Goal: Task Accomplishment & Management: Manage account settings

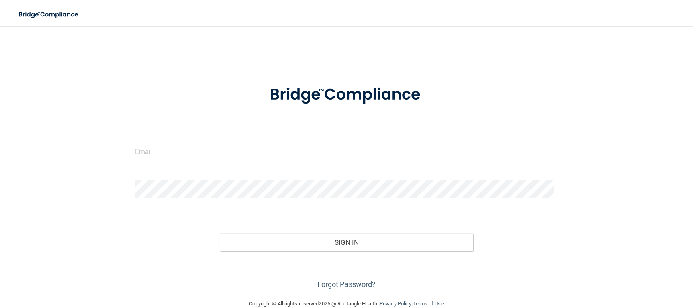
click at [155, 156] on input "email" at bounding box center [346, 151] width 423 height 18
click at [165, 150] on input "email" at bounding box center [346, 151] width 423 height 18
type input "[EMAIL_ADDRESS][DOMAIN_NAME]"
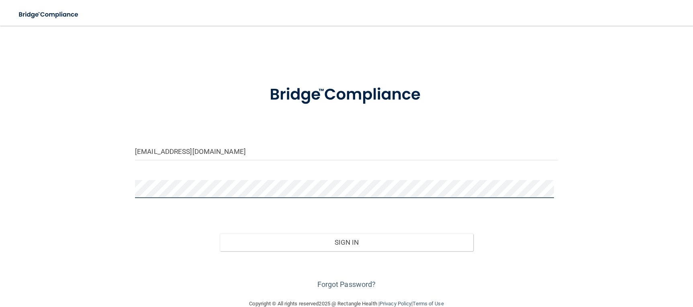
click at [220, 233] on button "Sign In" at bounding box center [347, 242] width 254 height 18
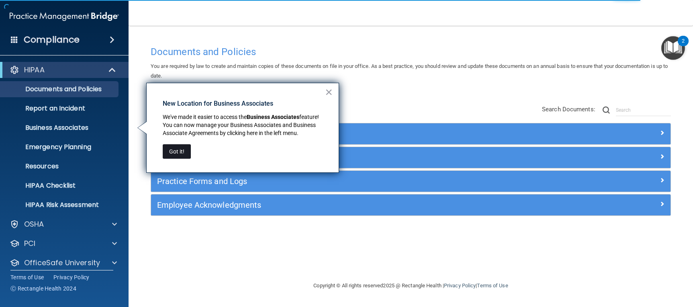
click at [166, 156] on button "Got it!" at bounding box center [177, 151] width 28 height 14
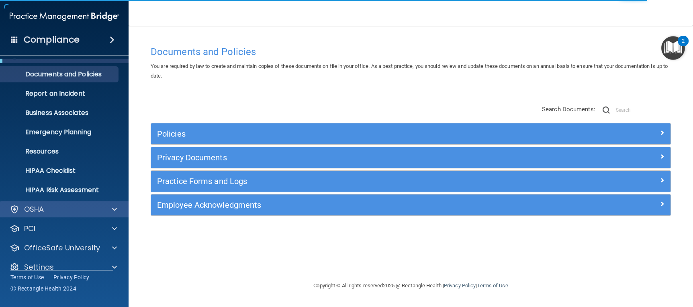
scroll to position [27, 0]
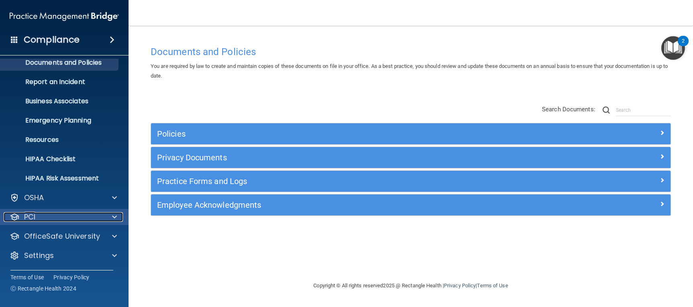
click at [20, 214] on div "PCI" at bounding box center [54, 217] width 100 height 10
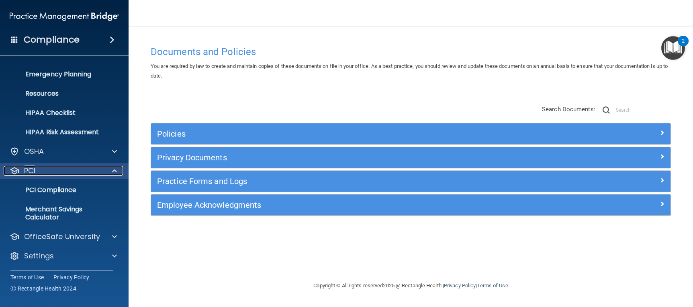
scroll to position [73, 0]
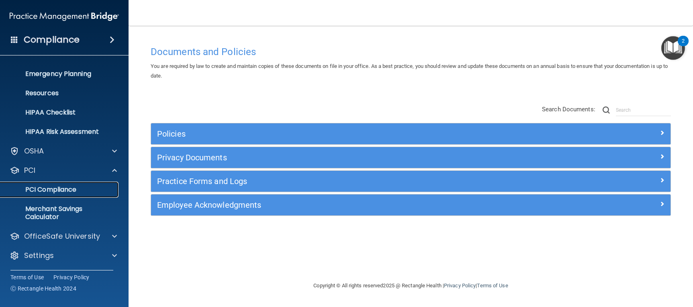
click at [42, 192] on p "PCI Compliance" at bounding box center [60, 190] width 110 height 8
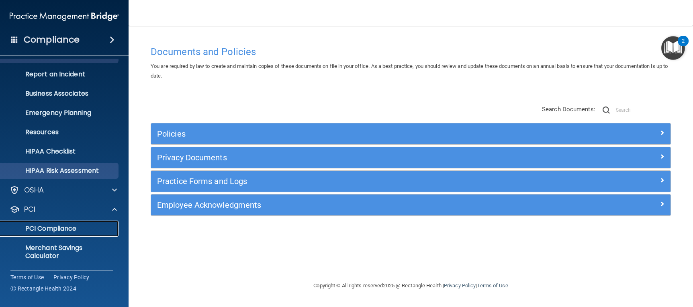
scroll to position [0, 0]
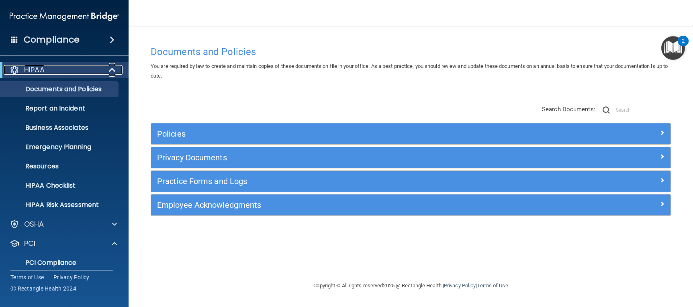
click at [111, 69] on span at bounding box center [113, 70] width 7 height 10
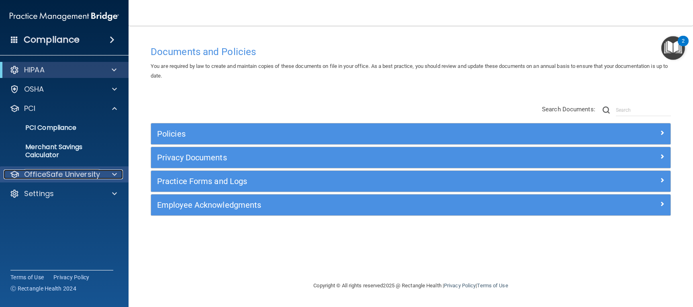
click at [112, 175] on span at bounding box center [114, 174] width 5 height 10
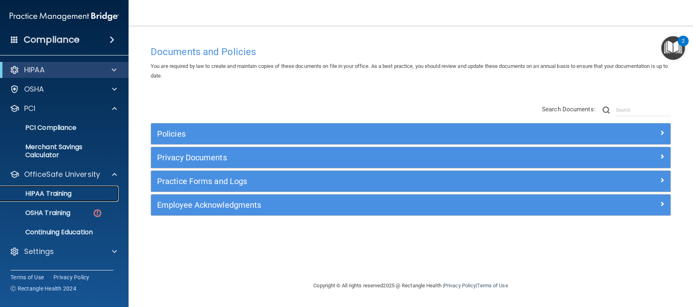
click at [76, 194] on div "HIPAA Training" at bounding box center [60, 194] width 110 height 8
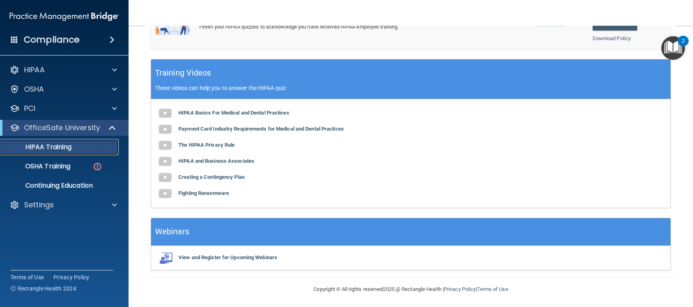
scroll to position [234, 0]
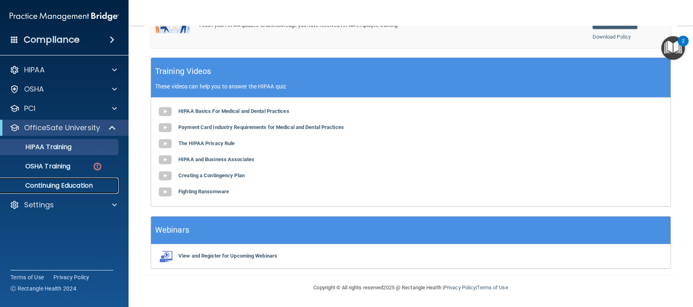
click at [53, 193] on link "Continuing Education" at bounding box center [55, 186] width 127 height 16
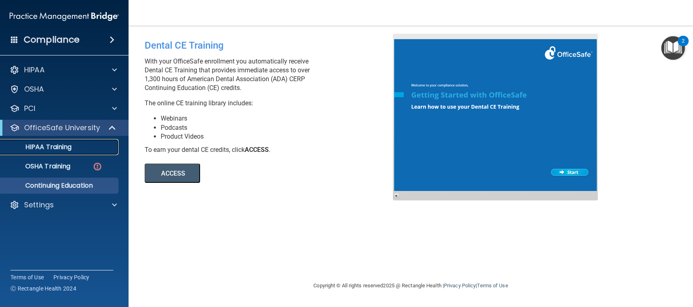
click at [62, 147] on p "HIPAA Training" at bounding box center [38, 147] width 66 height 8
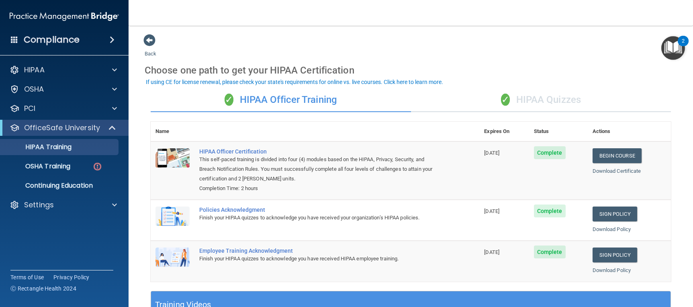
click at [674, 53] on img "Open Resource Center, 2 new notifications" at bounding box center [673, 48] width 24 height 24
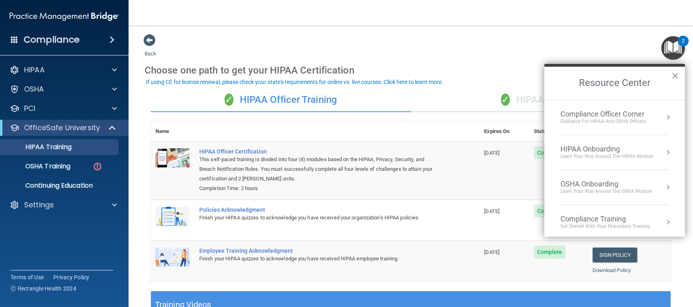
click at [621, 148] on div "HIPAA Onboarding" at bounding box center [606, 149] width 93 height 9
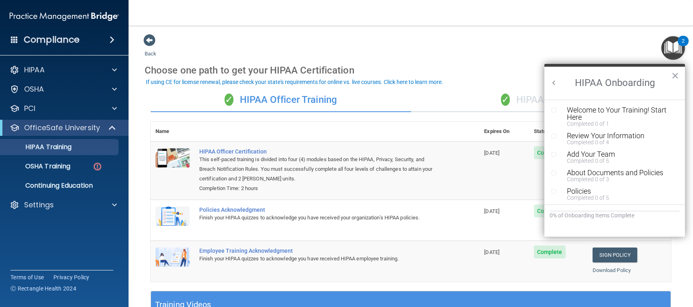
click at [555, 83] on button "Back to Resource Center Home" at bounding box center [554, 83] width 8 height 8
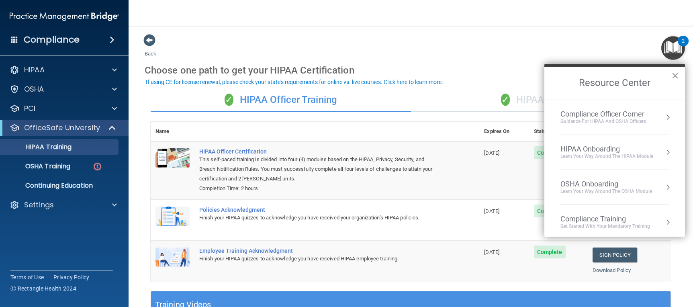
click at [622, 122] on div "Guidance for HIPAA and OSHA Officers" at bounding box center [603, 121] width 86 height 7
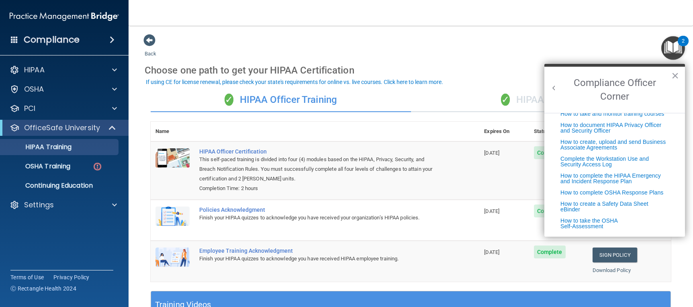
scroll to position [205, 0]
click at [533, 4] on nav "Toggle navigation [PERSON_NAME] [EMAIL_ADDRESS][DOMAIN_NAME] Manage My Enterpri…" at bounding box center [411, 13] width 564 height 26
click at [673, 75] on button "×" at bounding box center [675, 75] width 8 height 13
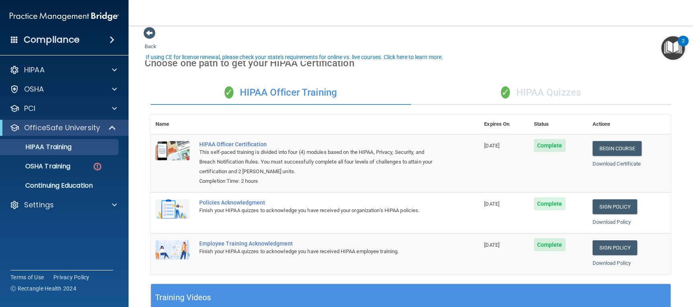
scroll to position [0, 0]
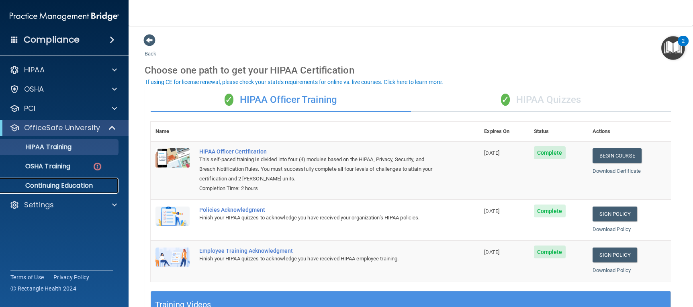
click at [53, 180] on link "Continuing Education" at bounding box center [55, 186] width 127 height 16
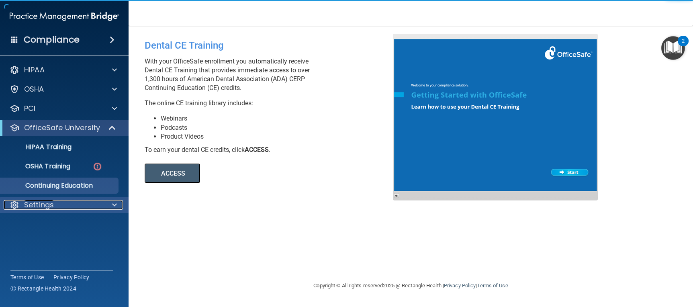
click at [47, 201] on p "Settings" at bounding box center [39, 205] width 30 height 10
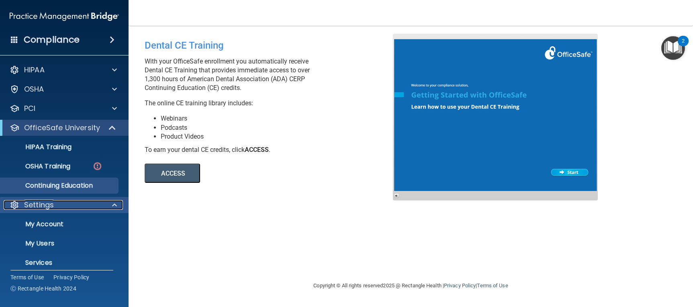
scroll to position [27, 0]
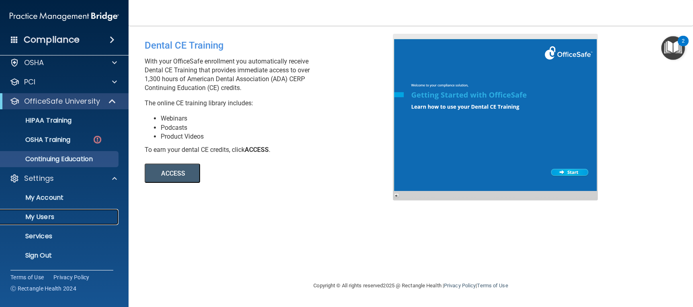
click at [45, 216] on p "My Users" at bounding box center [60, 217] width 110 height 8
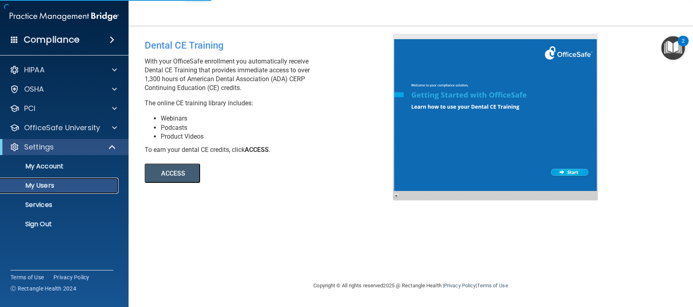
click at [44, 183] on p "My Users" at bounding box center [60, 186] width 110 height 8
select select "20"
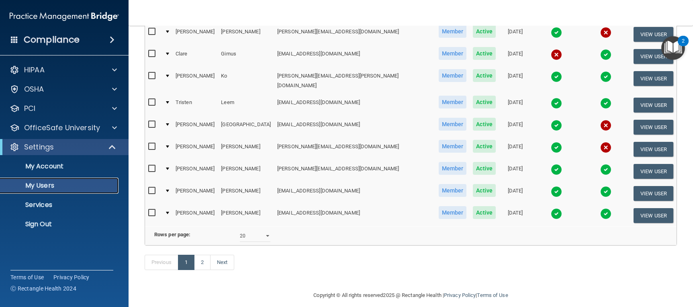
scroll to position [358, 0]
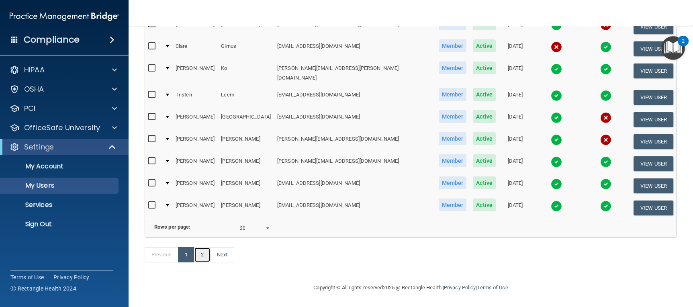
click at [201, 256] on link "2" at bounding box center [202, 254] width 16 height 15
select select "20"
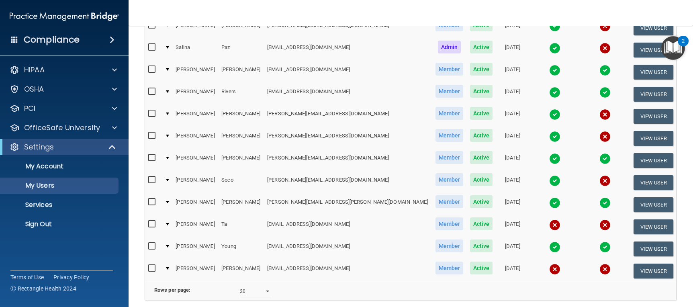
scroll to position [358, 0]
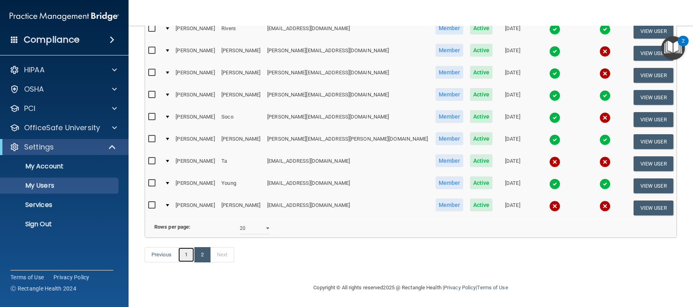
click at [194, 252] on link "1" at bounding box center [186, 254] width 16 height 15
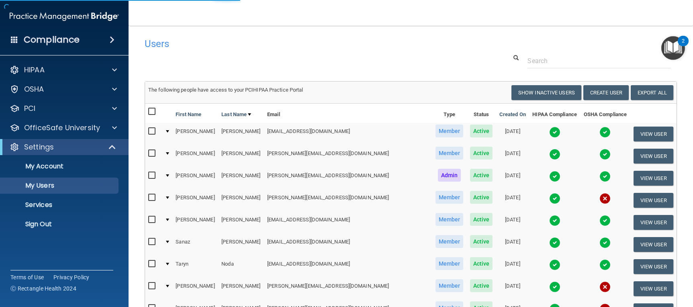
select select "20"
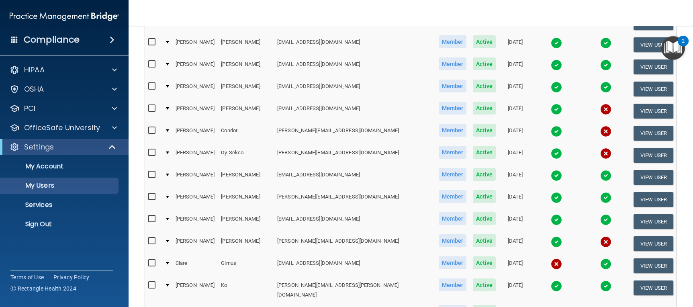
scroll to position [141, 0]
click at [641, 258] on button "View User" at bounding box center [653, 265] width 40 height 15
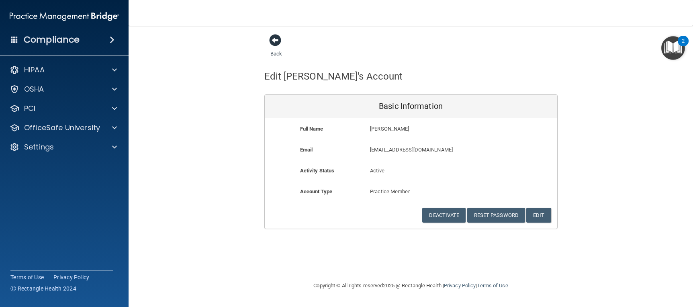
click at [273, 37] on span at bounding box center [275, 40] width 12 height 12
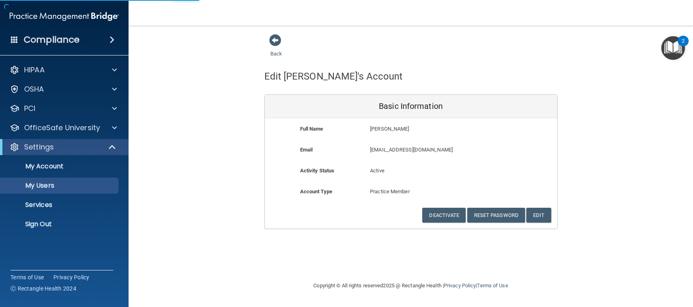
select select "20"
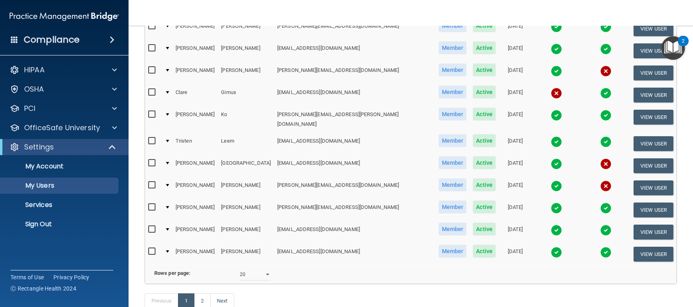
scroll to position [301, 0]
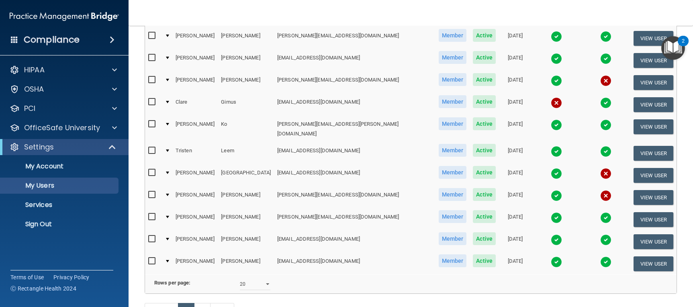
click at [153, 99] on input "checkbox" at bounding box center [152, 102] width 9 height 6
checkbox input "true"
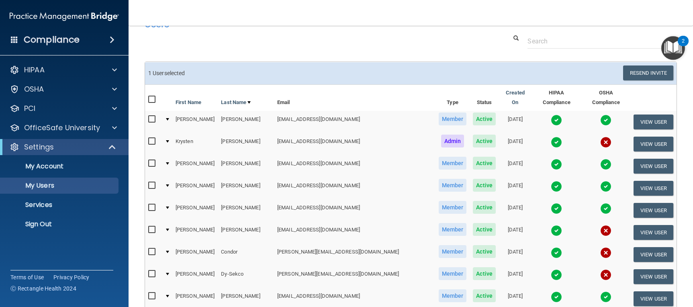
scroll to position [10, 0]
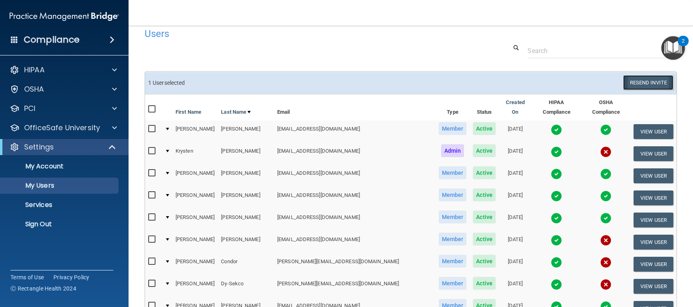
click at [626, 80] on button "Resend Invite" at bounding box center [648, 82] width 50 height 15
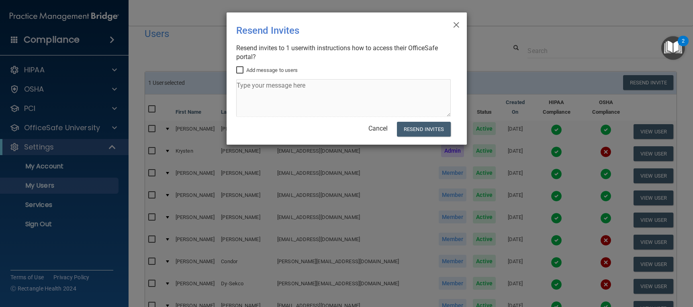
click at [239, 67] on input "Add message to users" at bounding box center [240, 70] width 9 height 6
checkbox input "true"
click at [261, 97] on textarea at bounding box center [343, 98] width 214 height 38
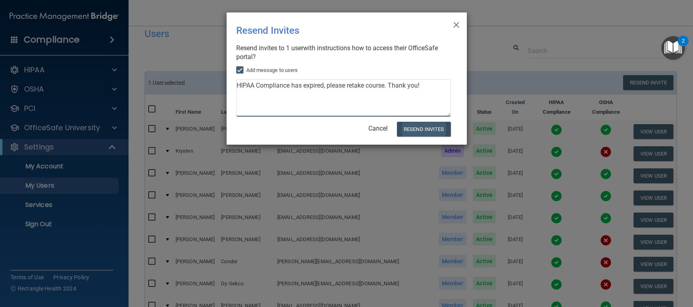
type textarea "HIPAA Compliance has expired, please retake course. Thank you!"
click at [435, 129] on button "Resend Invites" at bounding box center [423, 129] width 53 height 15
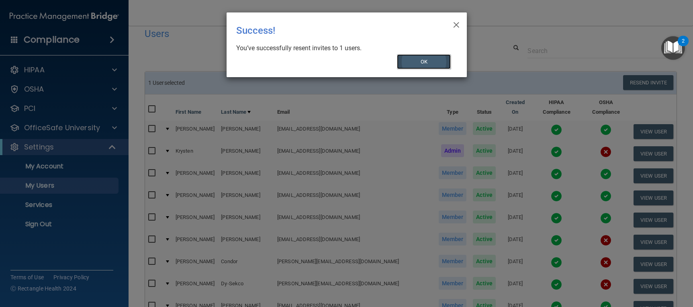
click at [416, 63] on button "OK" at bounding box center [424, 61] width 54 height 15
